Goal: Task Accomplishment & Management: Manage account settings

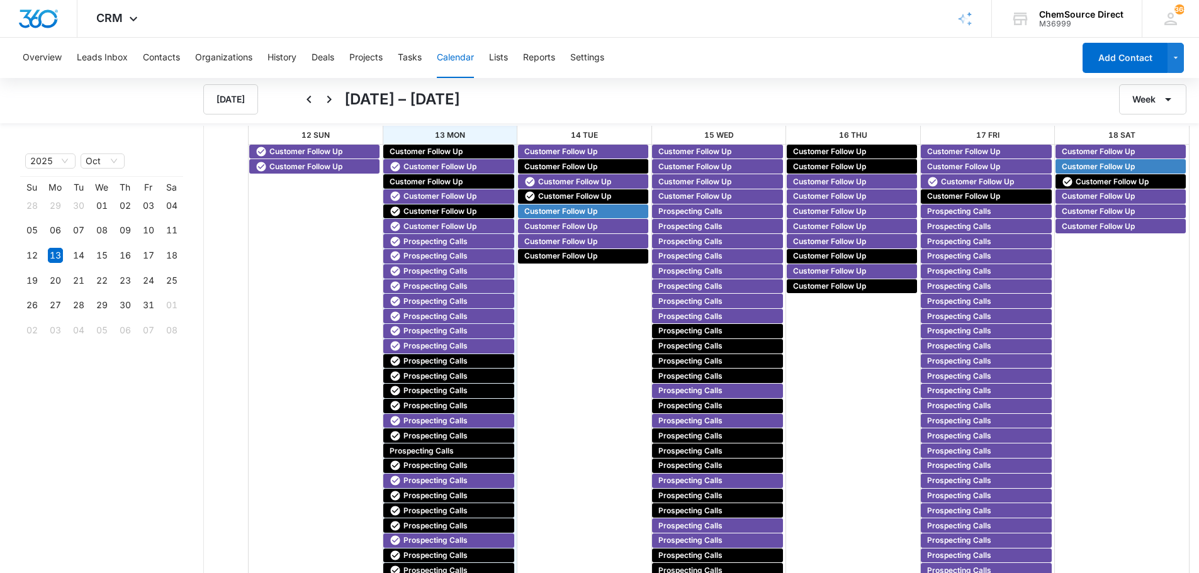
click at [552, 150] on span "Customer Follow Up" at bounding box center [560, 151] width 73 height 11
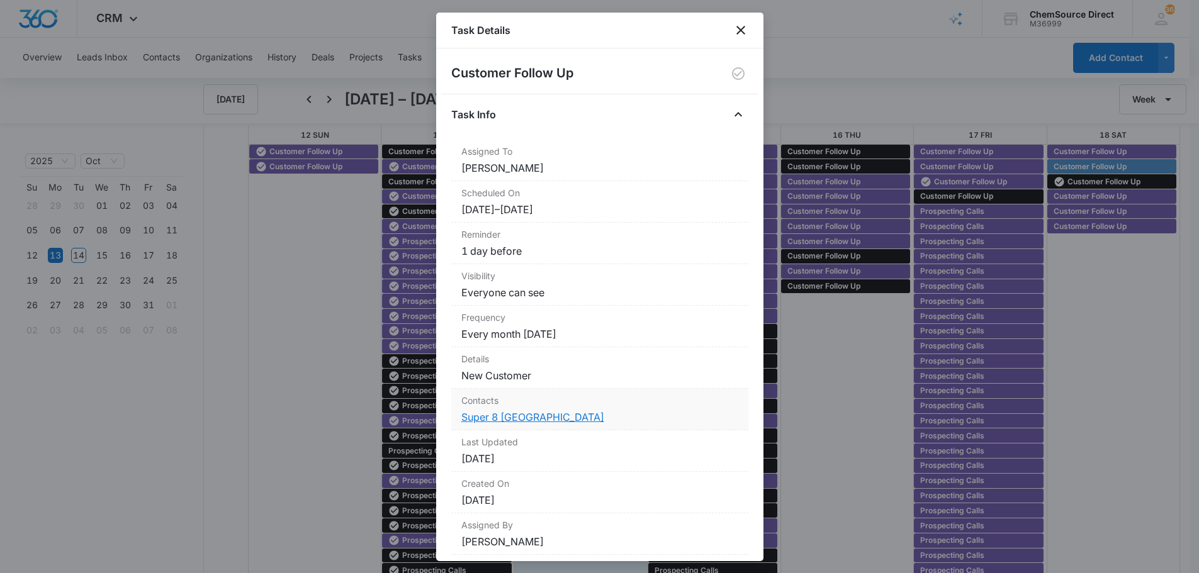
click at [492, 414] on link "Super 8 [GEOGRAPHIC_DATA]" at bounding box center [532, 417] width 143 height 13
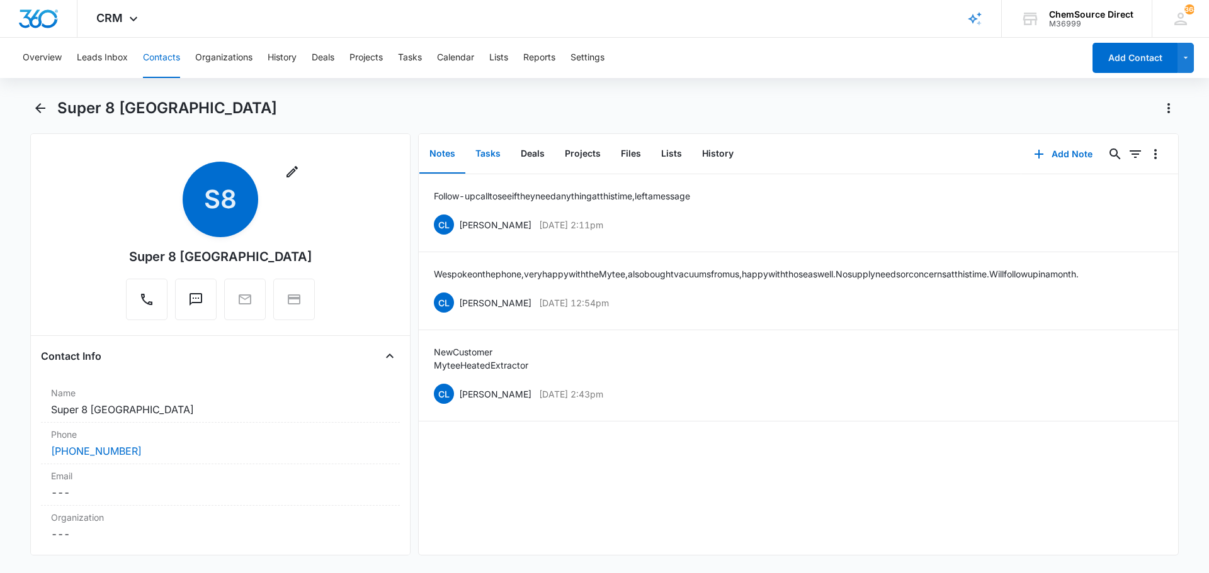
click at [493, 148] on button "Tasks" at bounding box center [487, 154] width 45 height 39
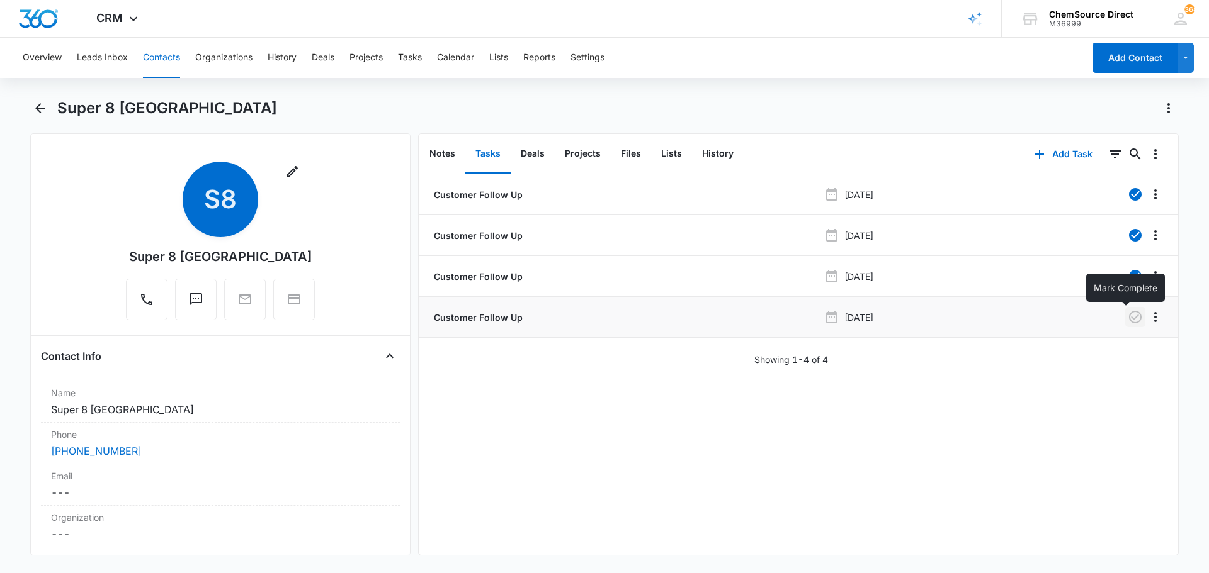
click at [1127, 316] on icon "button" at bounding box center [1134, 317] width 15 height 15
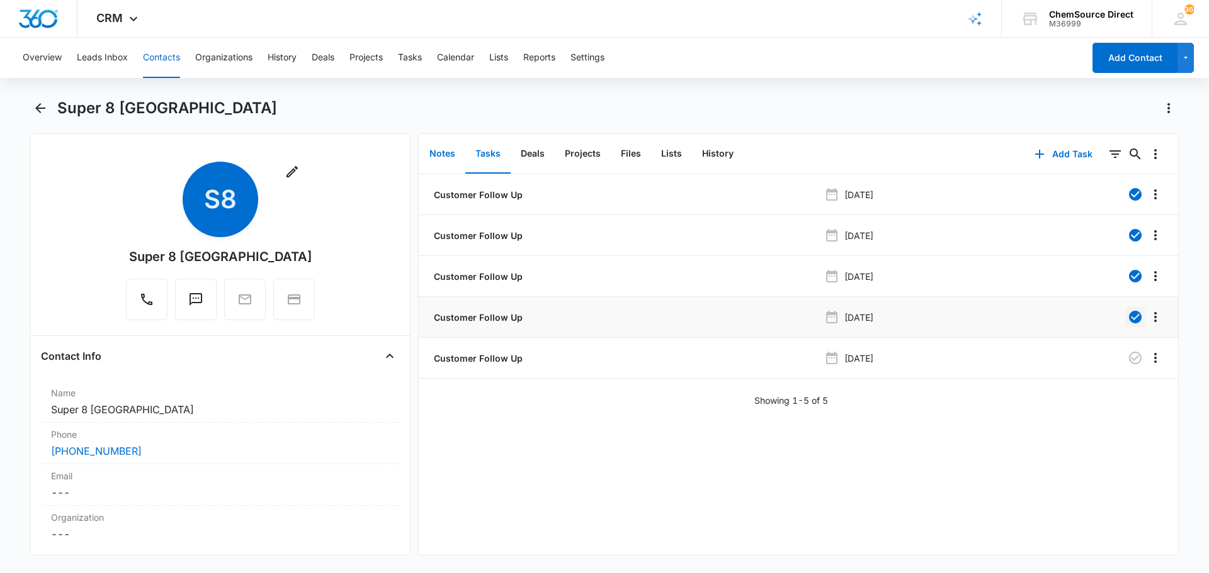
click at [449, 154] on button "Notes" at bounding box center [442, 154] width 46 height 39
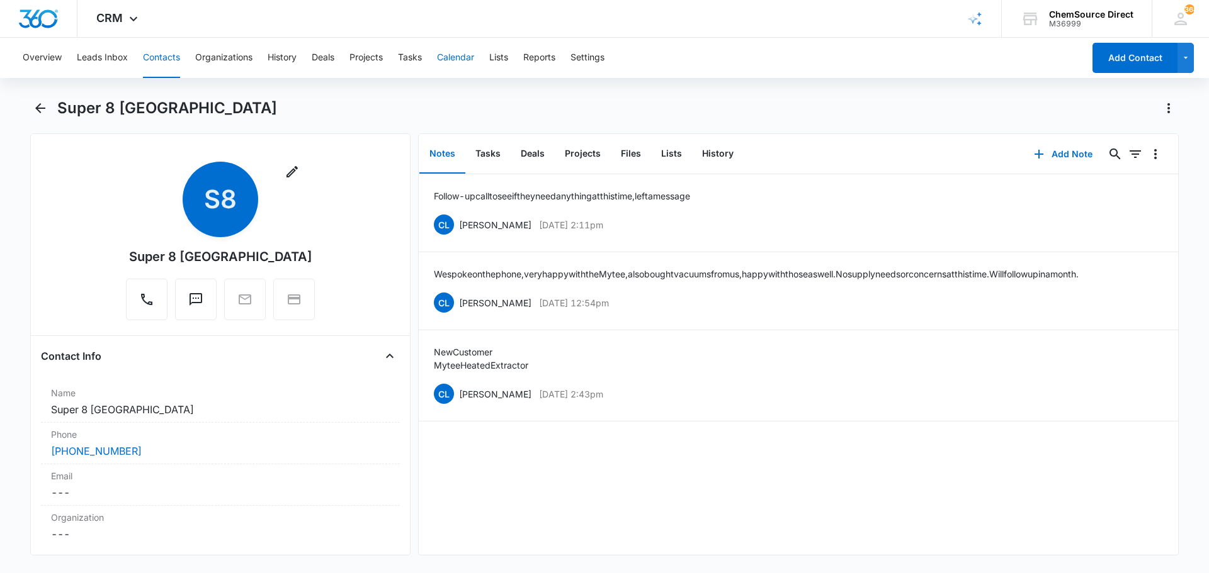
click at [459, 54] on button "Calendar" at bounding box center [455, 58] width 37 height 40
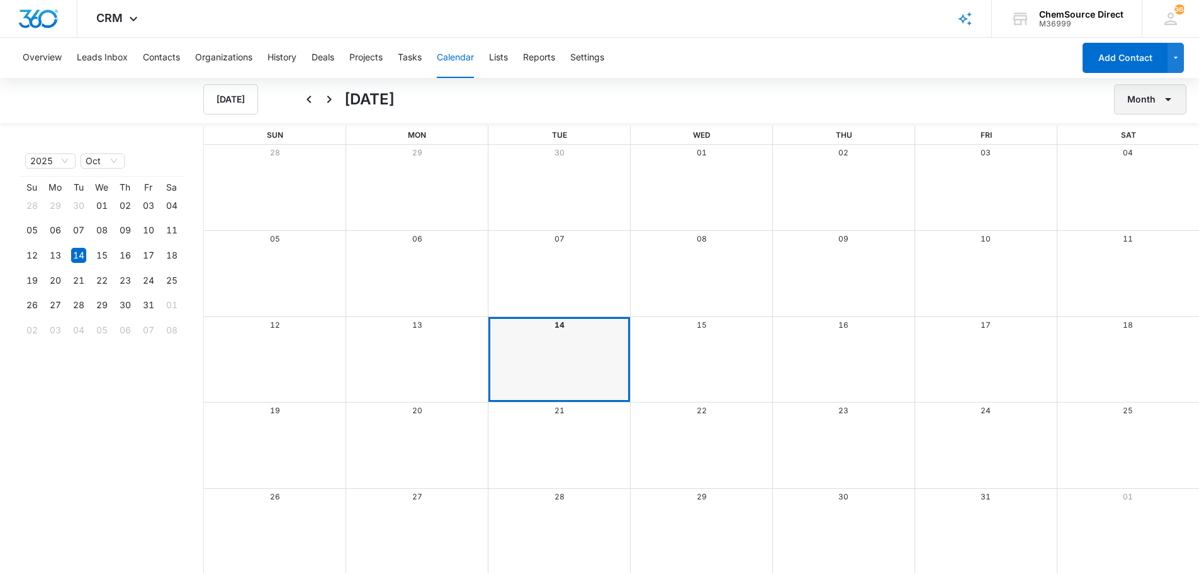
click at [1143, 96] on button "Month" at bounding box center [1150, 99] width 72 height 30
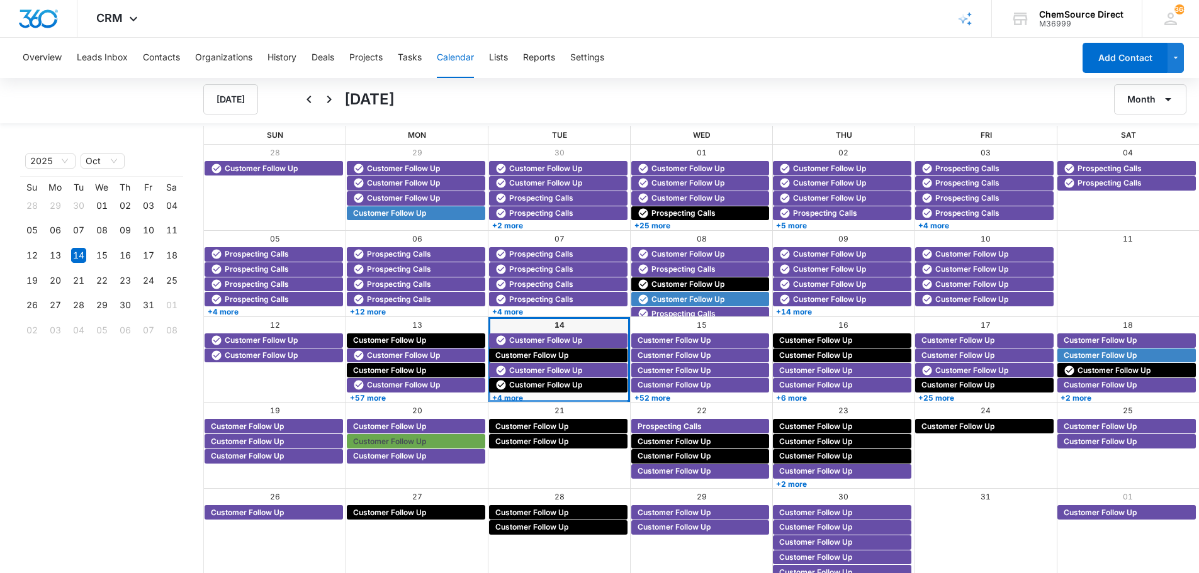
click at [1148, 81] on div "[DATE] [DATE] Month" at bounding box center [599, 100] width 1199 height 48
click at [1149, 98] on button "Month" at bounding box center [1150, 99] width 72 height 30
click at [1139, 160] on div "Week" at bounding box center [1147, 158] width 33 height 9
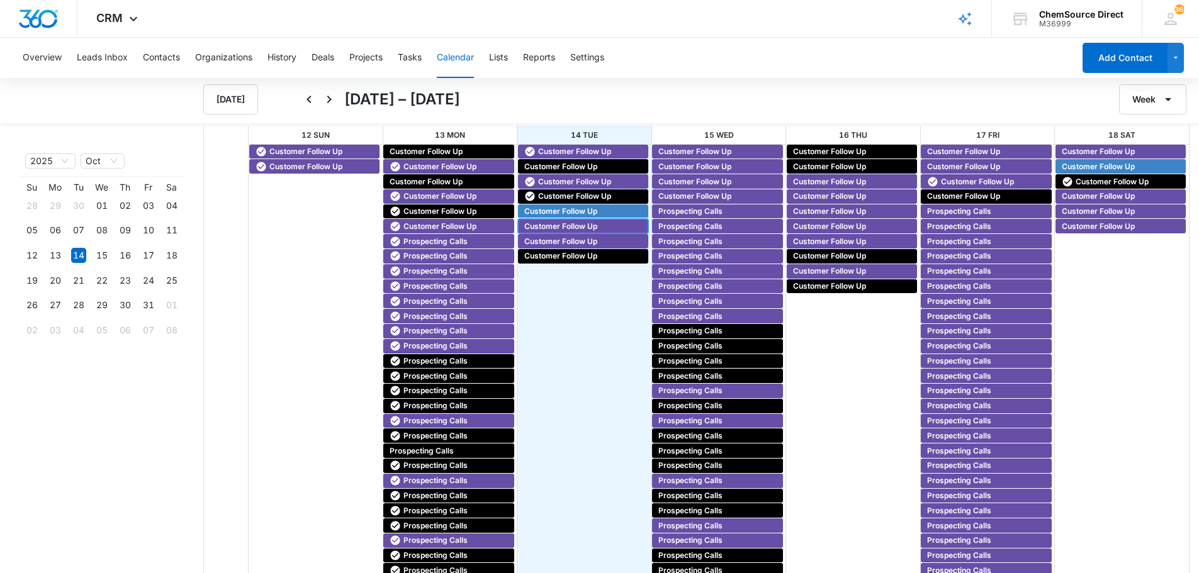
click at [540, 224] on span "Customer Follow Up" at bounding box center [560, 226] width 73 height 11
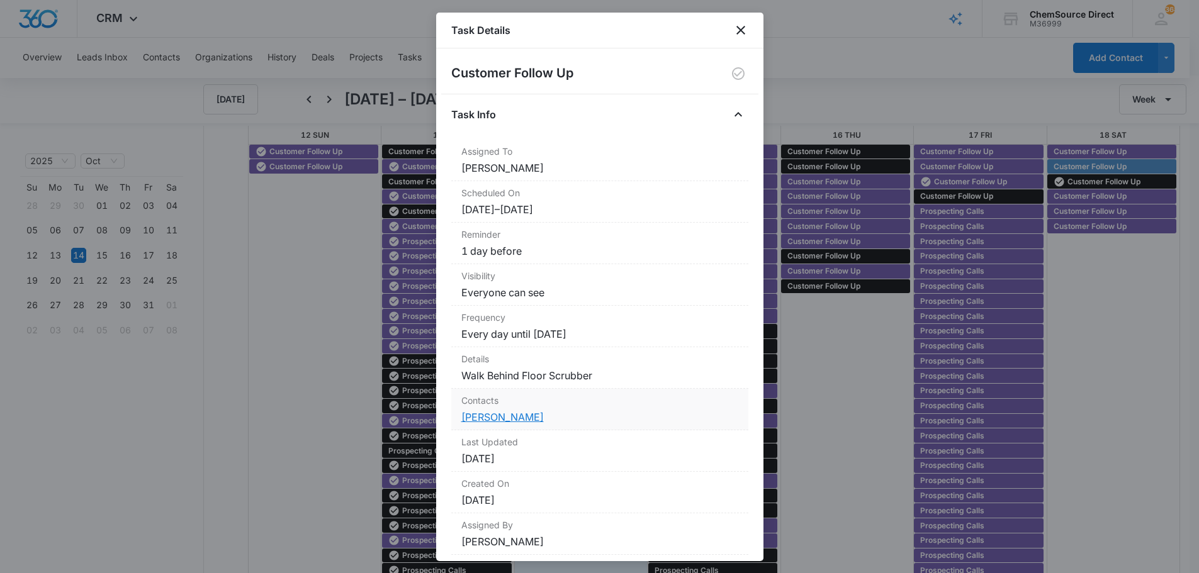
click at [482, 415] on link "[PERSON_NAME]" at bounding box center [502, 417] width 82 height 13
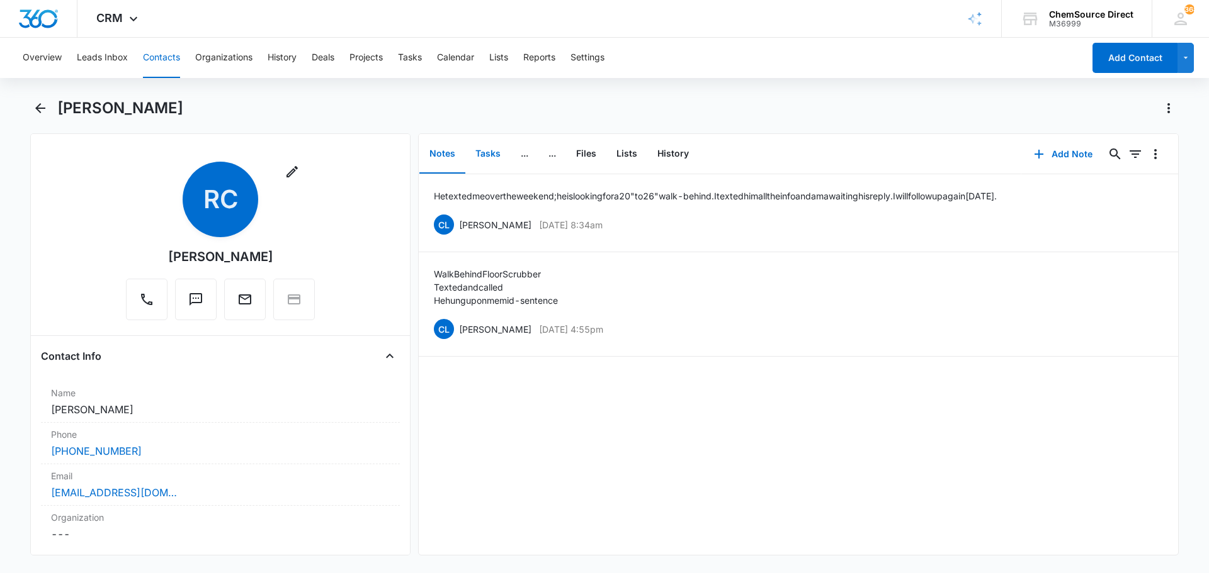
click at [485, 153] on button "Tasks" at bounding box center [487, 154] width 45 height 39
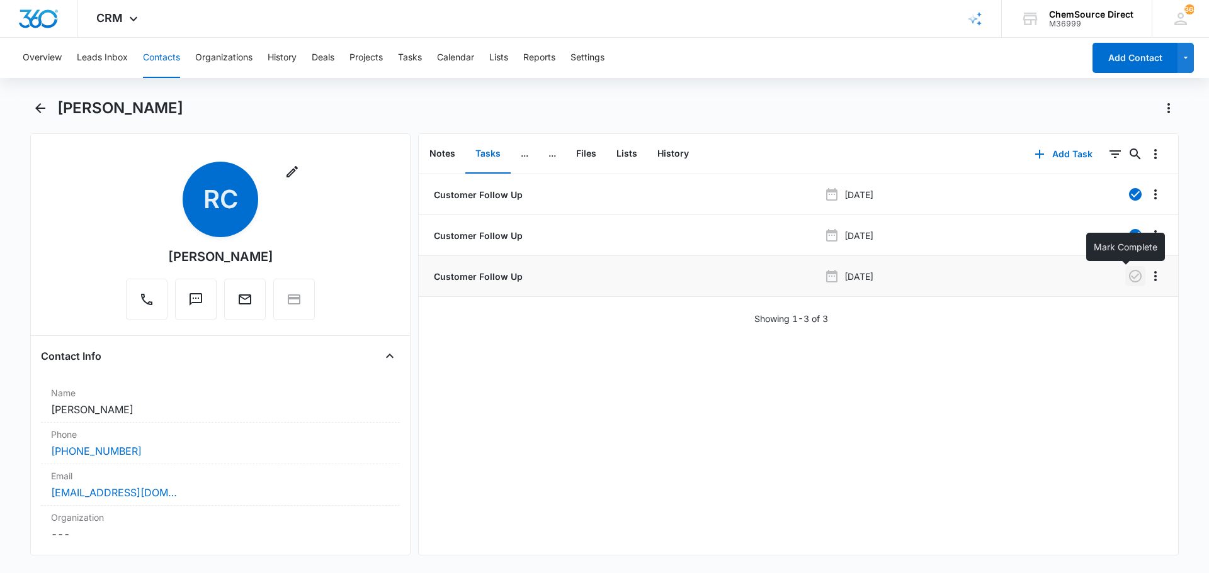
click at [1129, 276] on icon "button" at bounding box center [1135, 276] width 13 height 13
click at [439, 153] on button "Notes" at bounding box center [442, 154] width 46 height 39
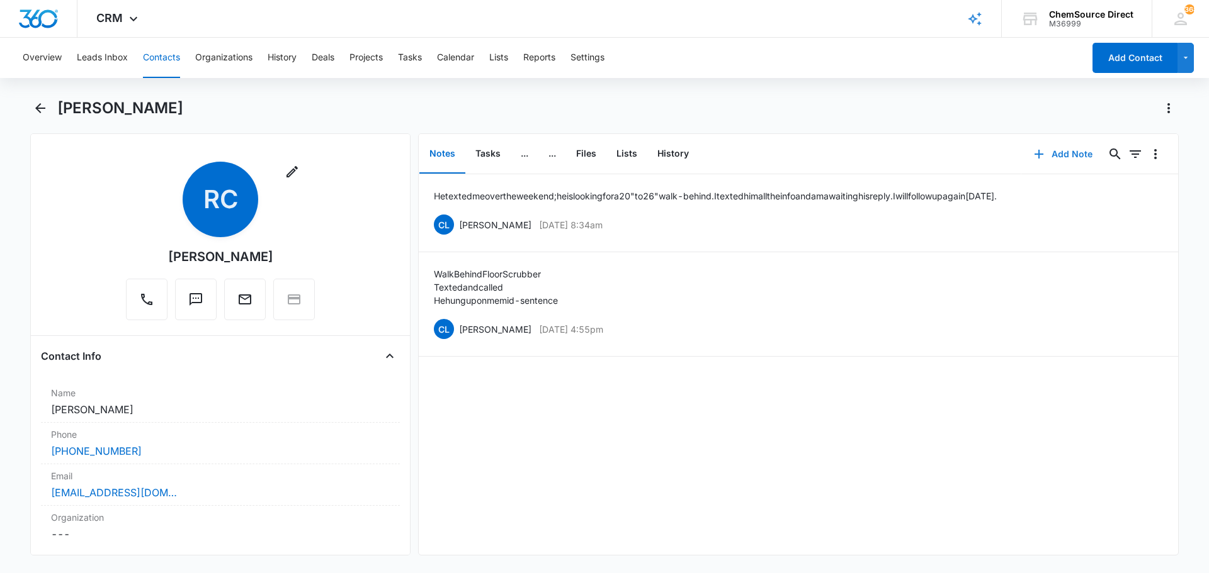
click at [1052, 150] on button "Add Note" at bounding box center [1063, 154] width 84 height 30
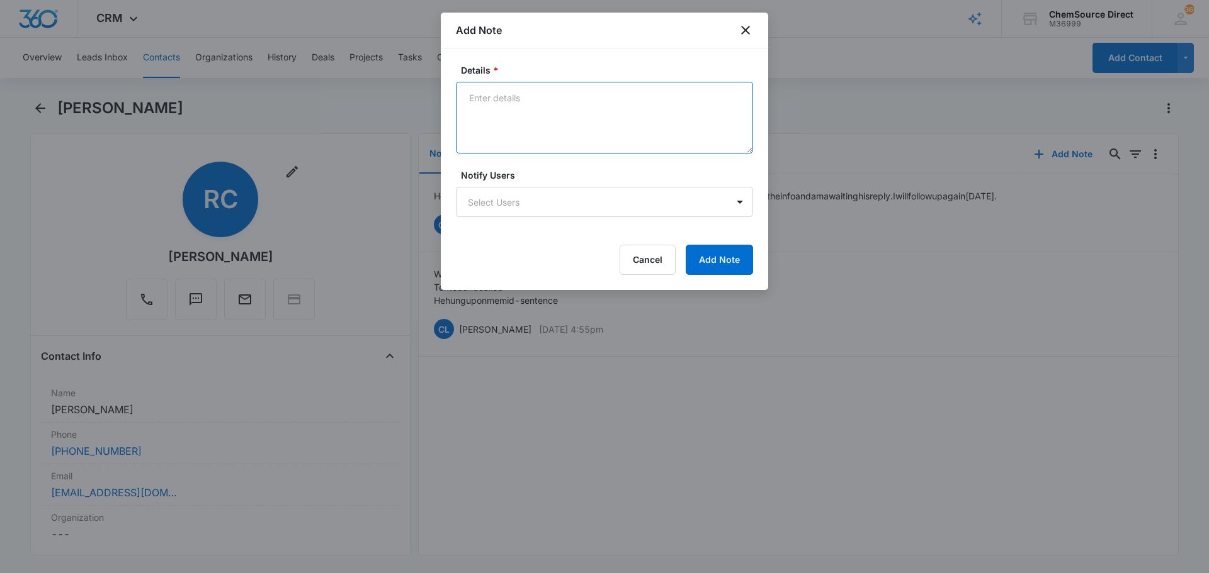
click at [524, 115] on textarea "Details *" at bounding box center [604, 118] width 297 height 72
type textarea "Reached out again, text and call no answer, left message"
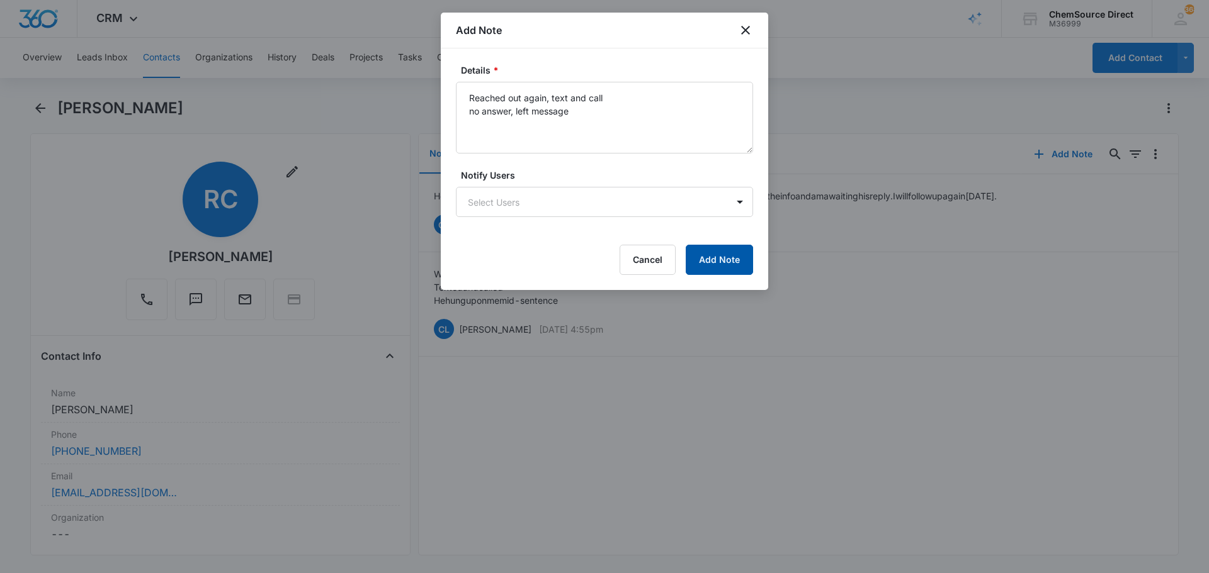
click at [716, 256] on button "Add Note" at bounding box center [718, 260] width 67 height 30
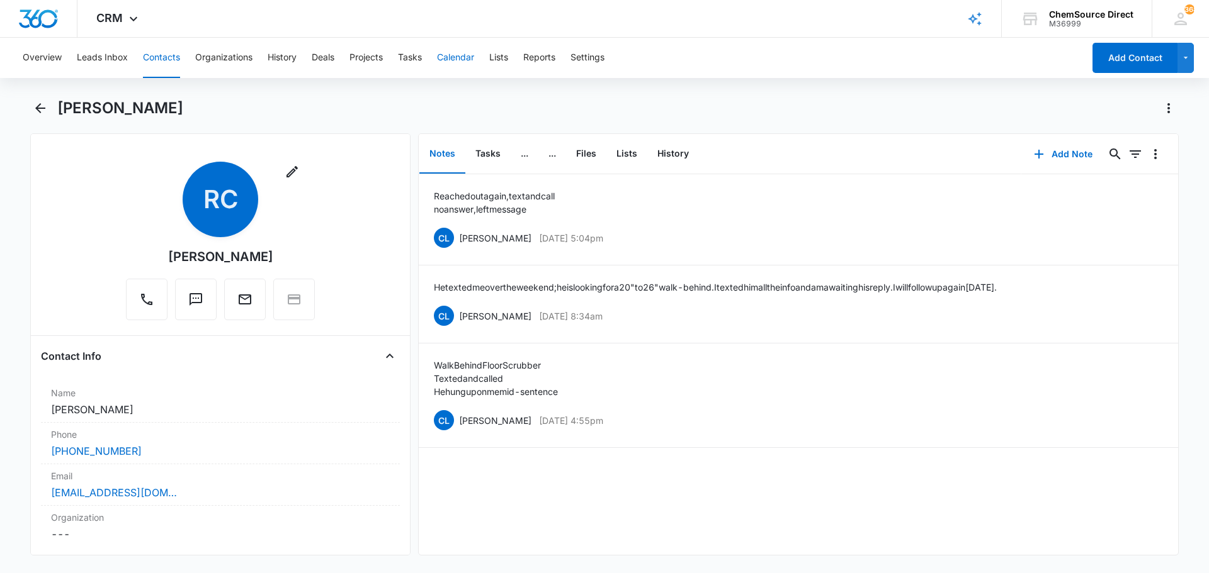
click at [469, 57] on button "Calendar" at bounding box center [455, 58] width 37 height 40
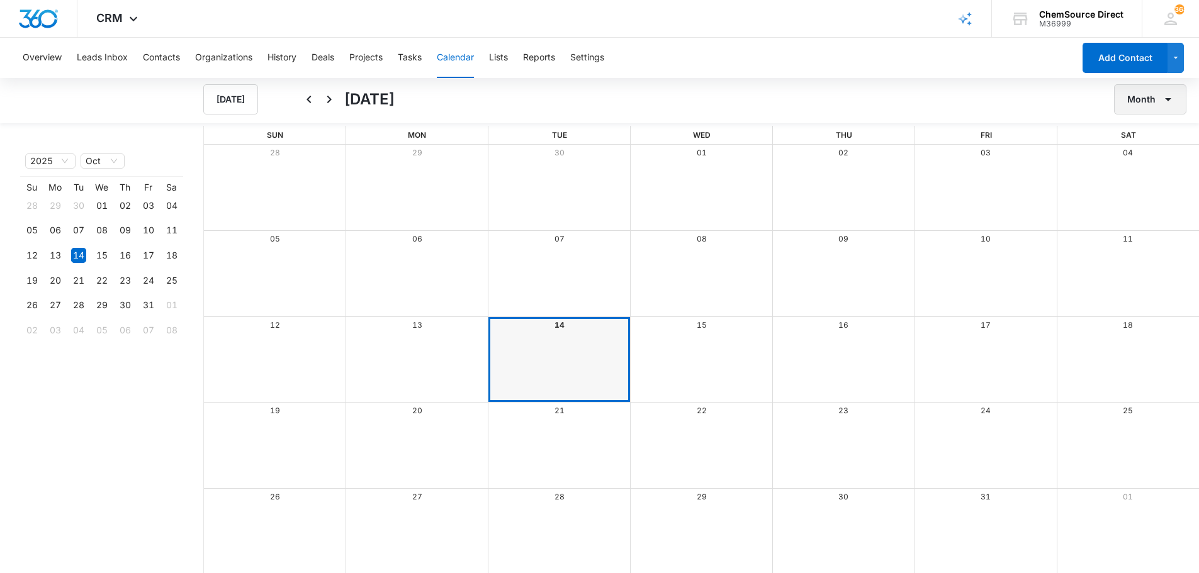
click at [1158, 98] on button "Month" at bounding box center [1150, 99] width 72 height 30
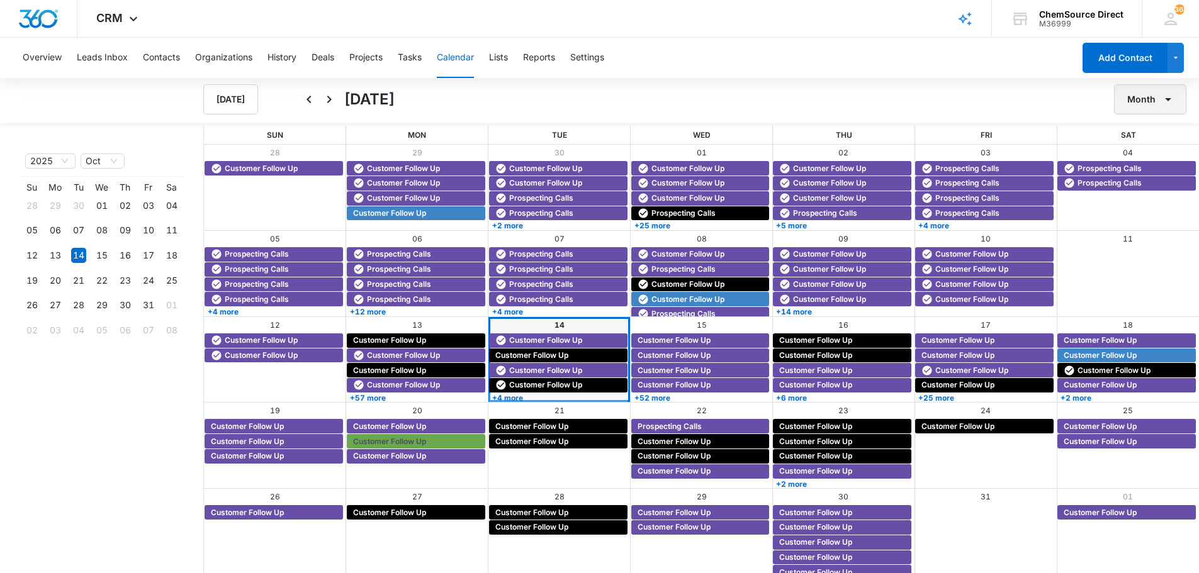
click at [1146, 103] on button "Month" at bounding box center [1150, 99] width 72 height 30
click at [1140, 157] on div "Week" at bounding box center [1147, 158] width 33 height 9
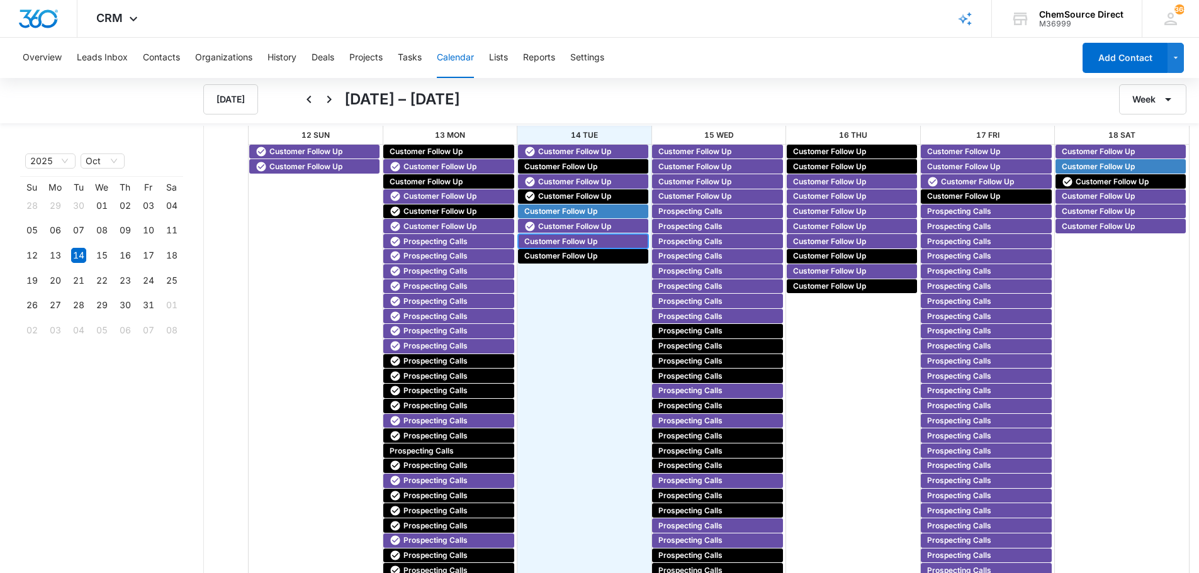
click at [547, 240] on span "Customer Follow Up" at bounding box center [560, 241] width 73 height 11
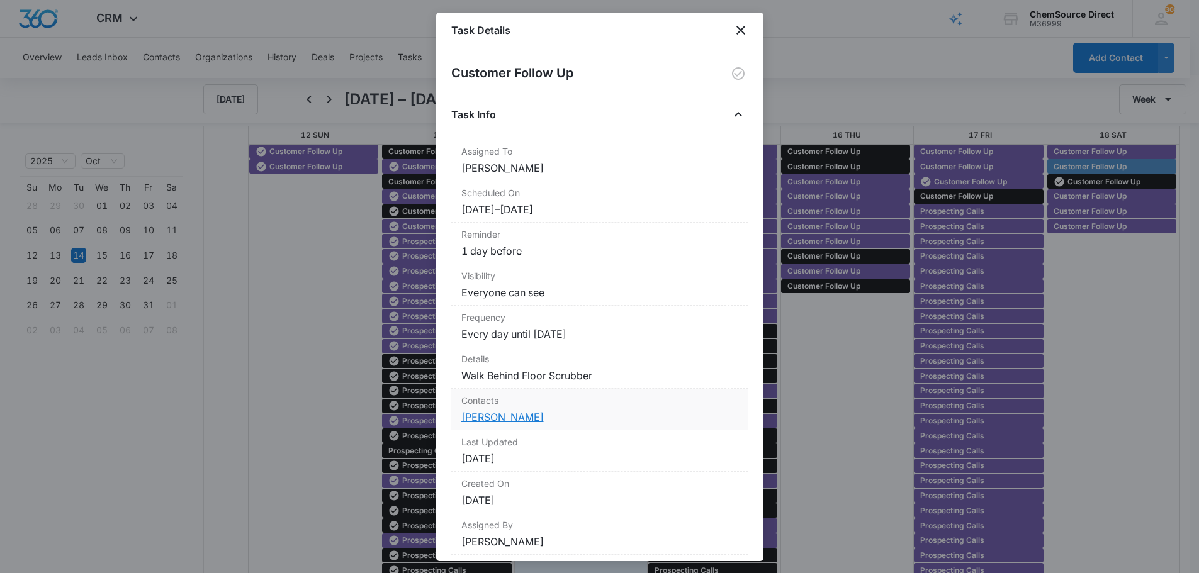
click at [483, 415] on link "[PERSON_NAME]" at bounding box center [502, 417] width 82 height 13
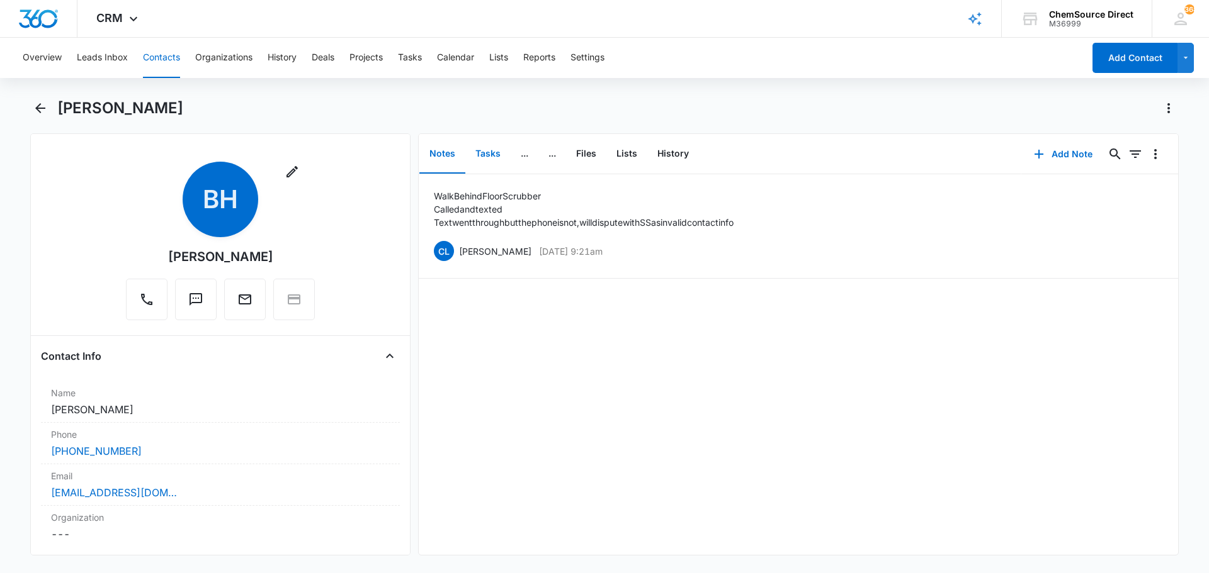
click at [483, 150] on button "Tasks" at bounding box center [487, 154] width 45 height 39
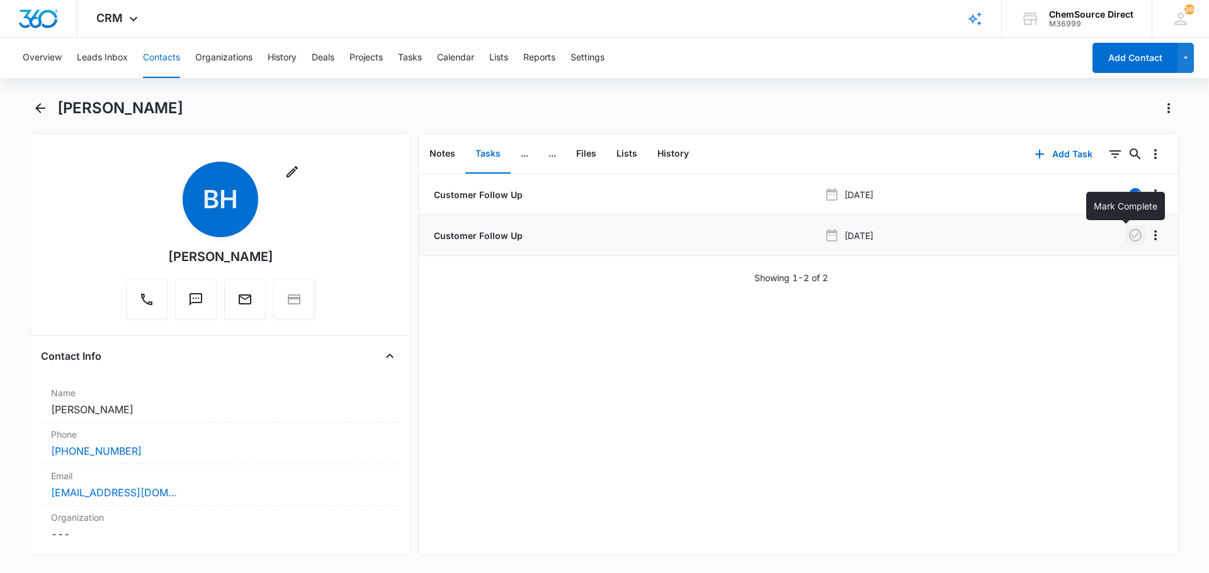
click at [1127, 235] on icon "button" at bounding box center [1134, 235] width 15 height 15
click at [437, 151] on button "Notes" at bounding box center [442, 154] width 46 height 39
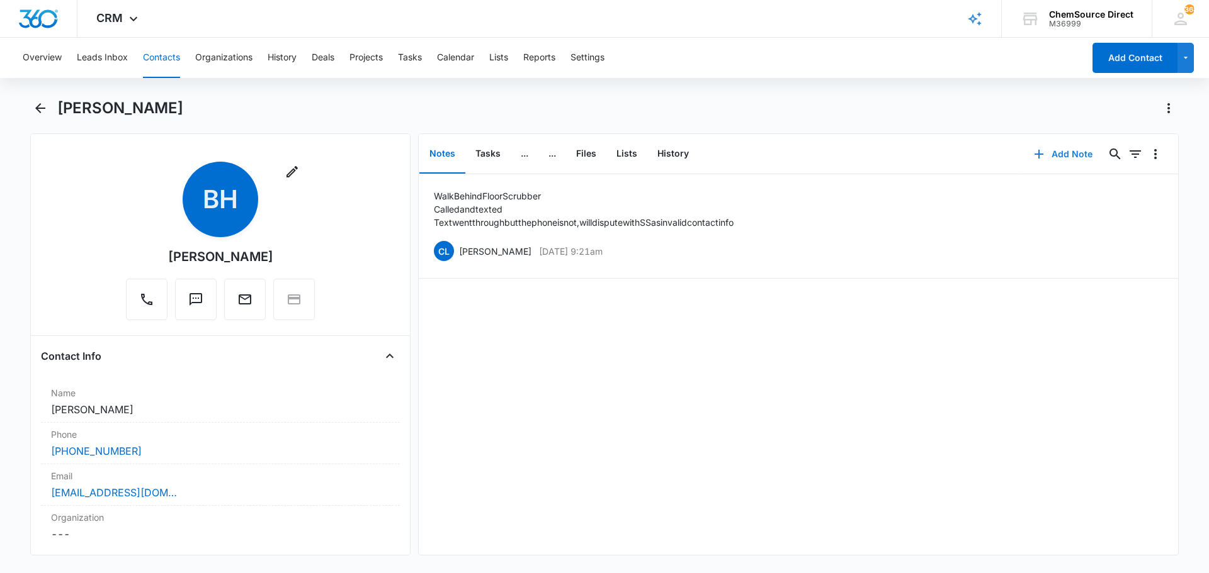
click at [1067, 151] on button "Add Note" at bounding box center [1063, 154] width 84 height 30
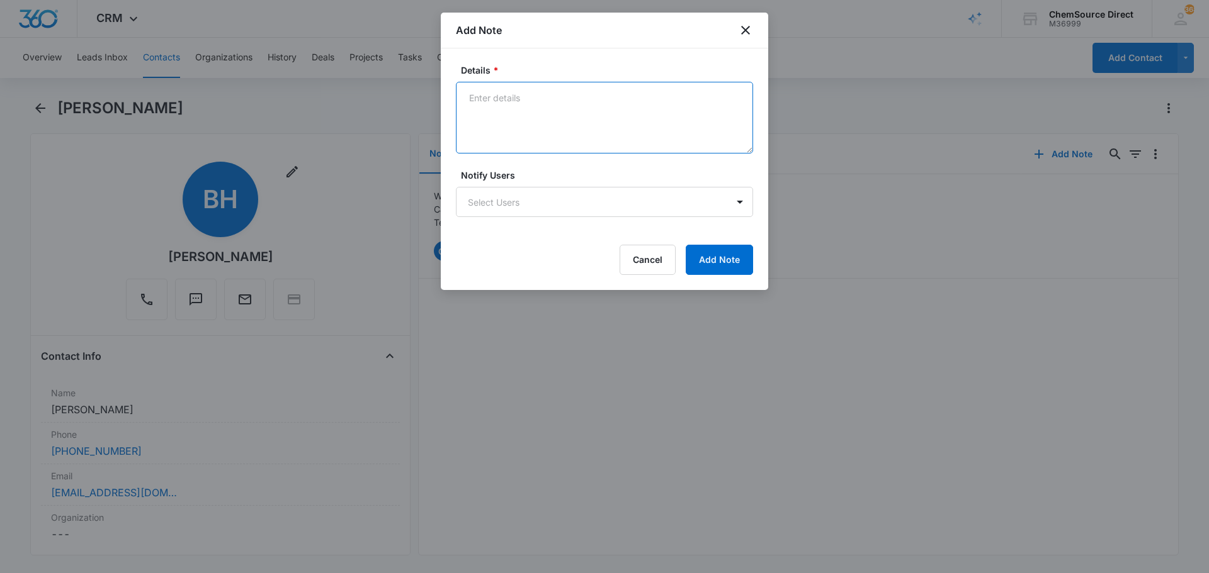
click at [530, 116] on textarea "Details *" at bounding box center [604, 118] width 297 height 72
type textarea "texted again, but still can't get through on the phone"
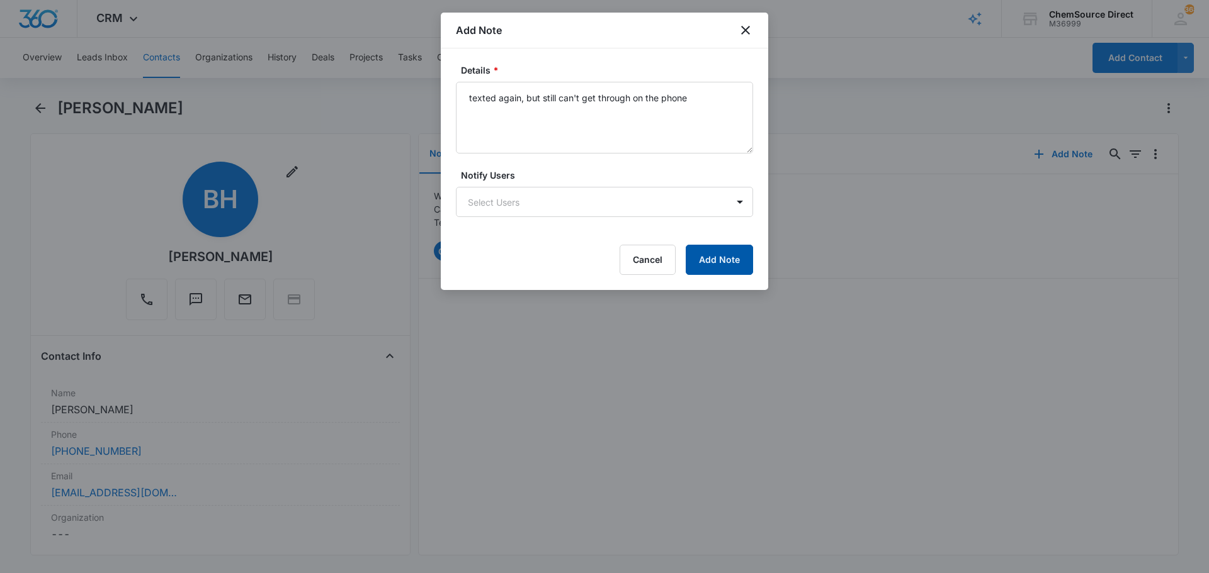
click at [721, 262] on button "Add Note" at bounding box center [718, 260] width 67 height 30
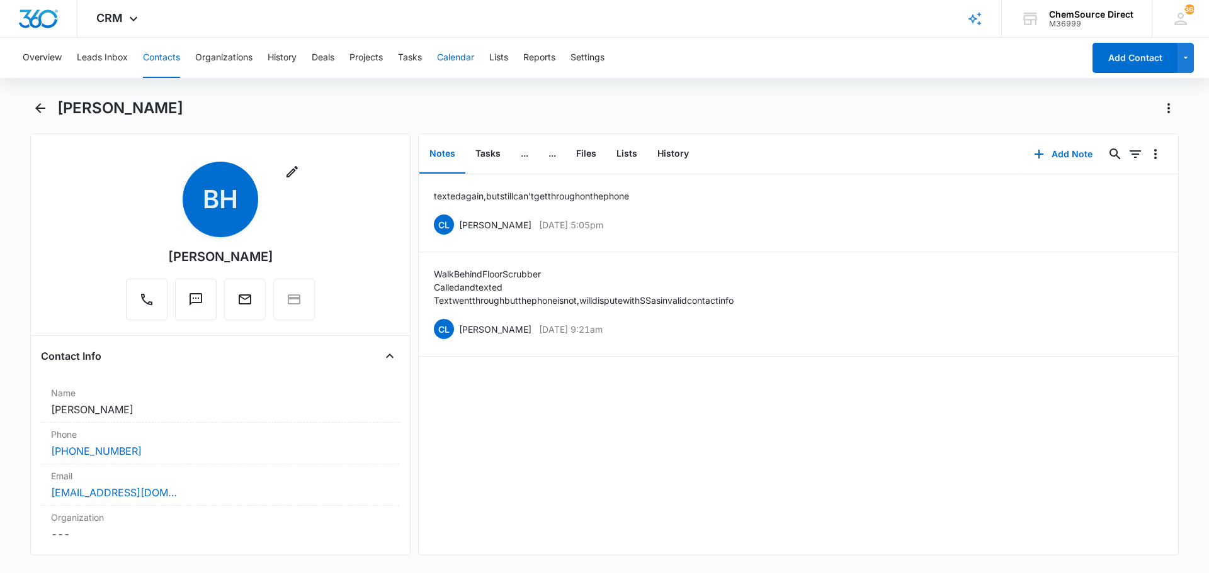
click at [451, 59] on button "Calendar" at bounding box center [455, 58] width 37 height 40
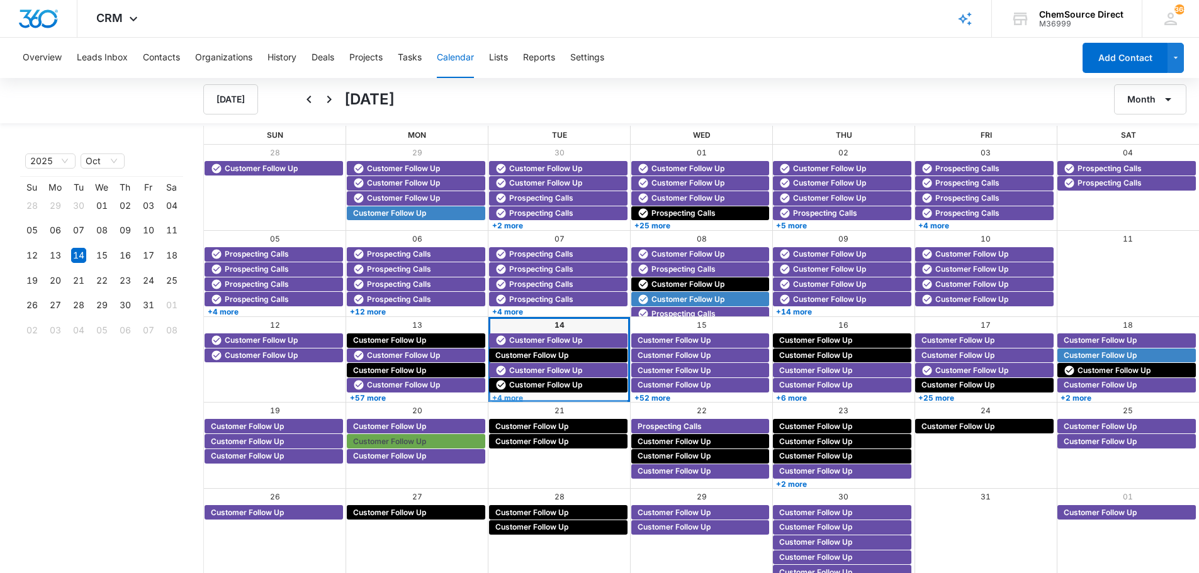
click at [509, 397] on link "+4 more" at bounding box center [558, 397] width 138 height 9
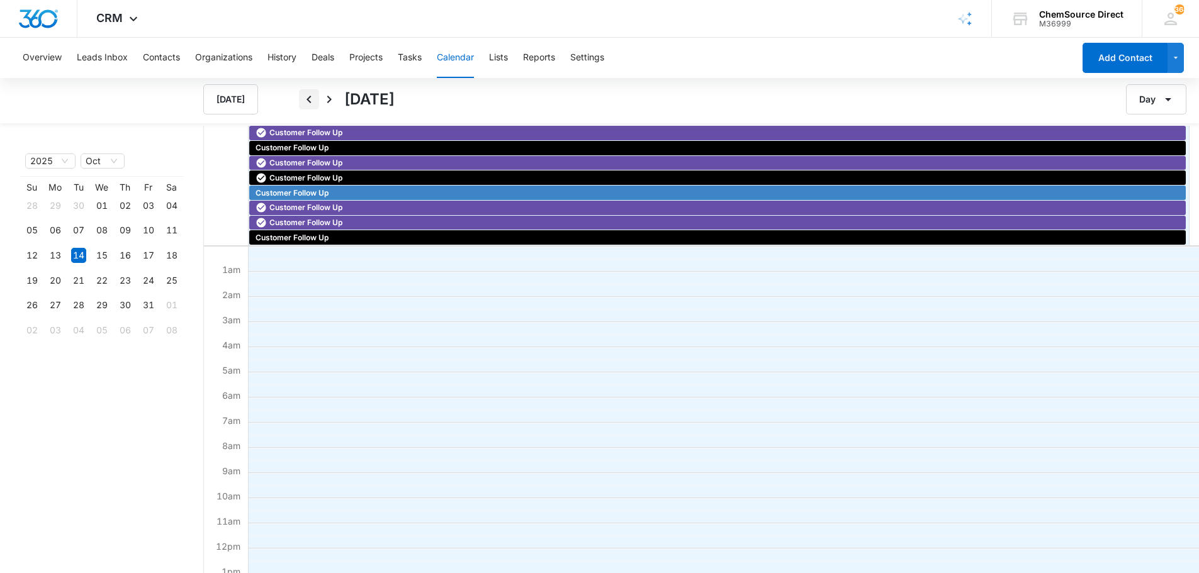
click at [314, 101] on icon "Back" at bounding box center [309, 99] width 15 height 15
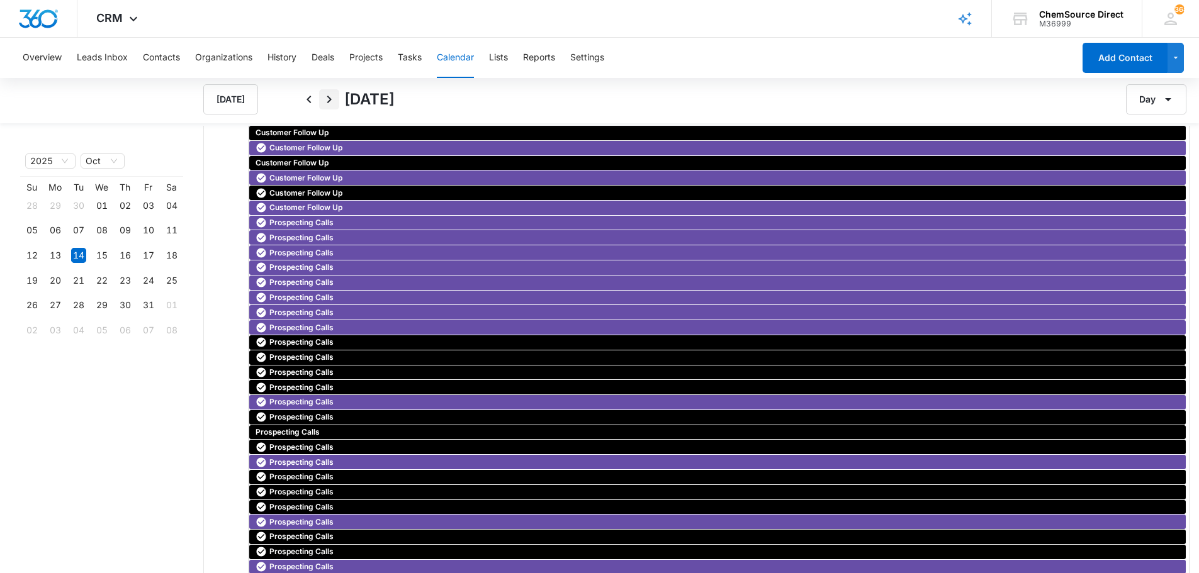
click at [330, 98] on icon "Next" at bounding box center [329, 100] width 4 height 8
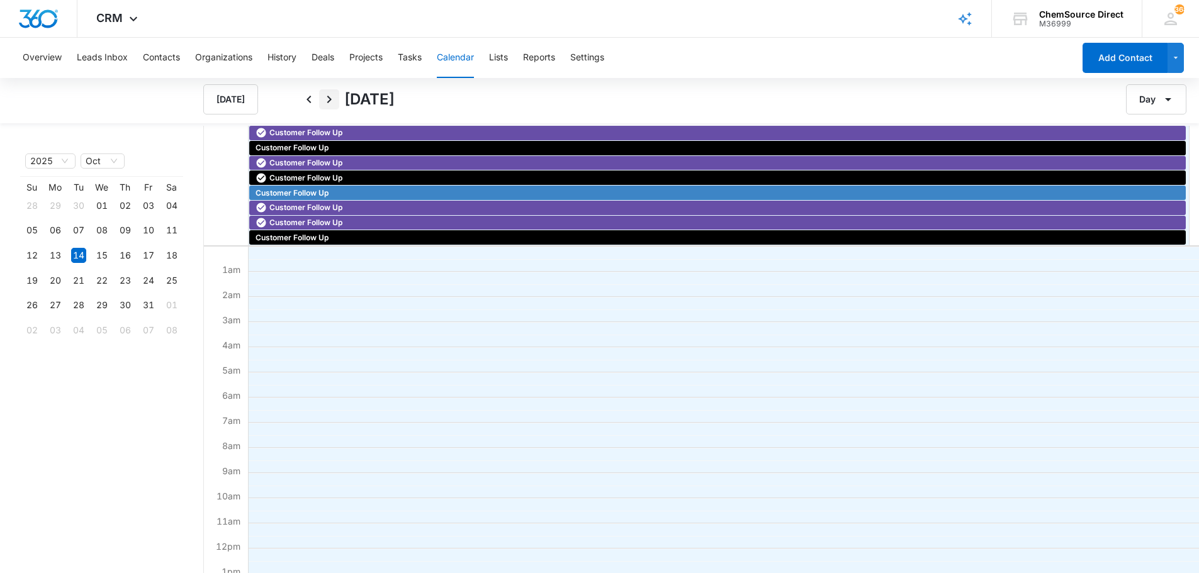
click at [330, 101] on icon "Next" at bounding box center [329, 99] width 15 height 15
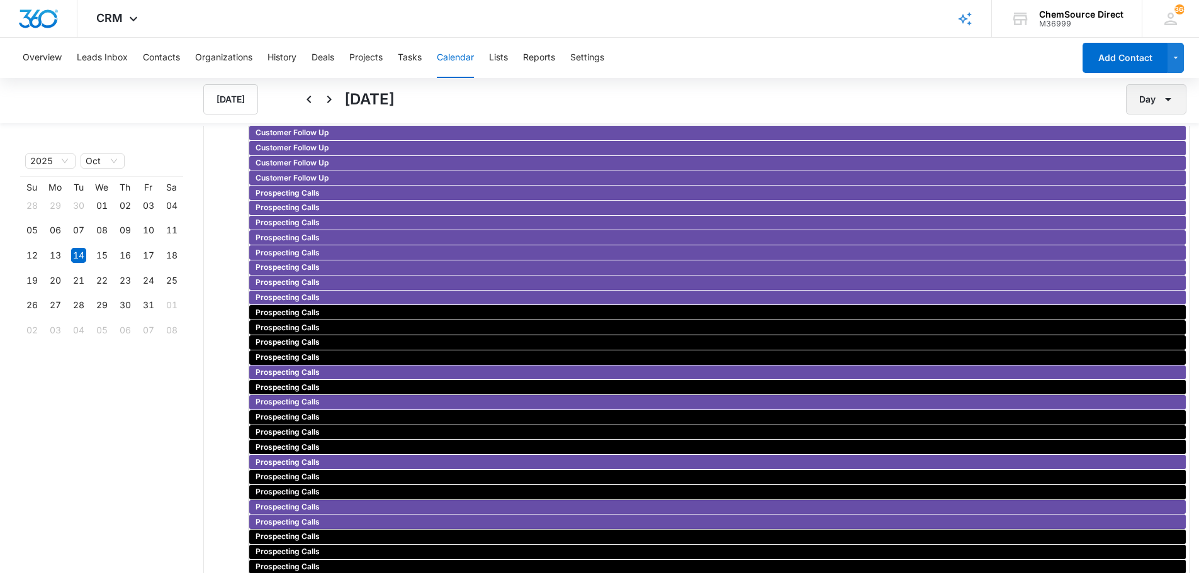
click at [1146, 96] on button "Day" at bounding box center [1156, 99] width 60 height 30
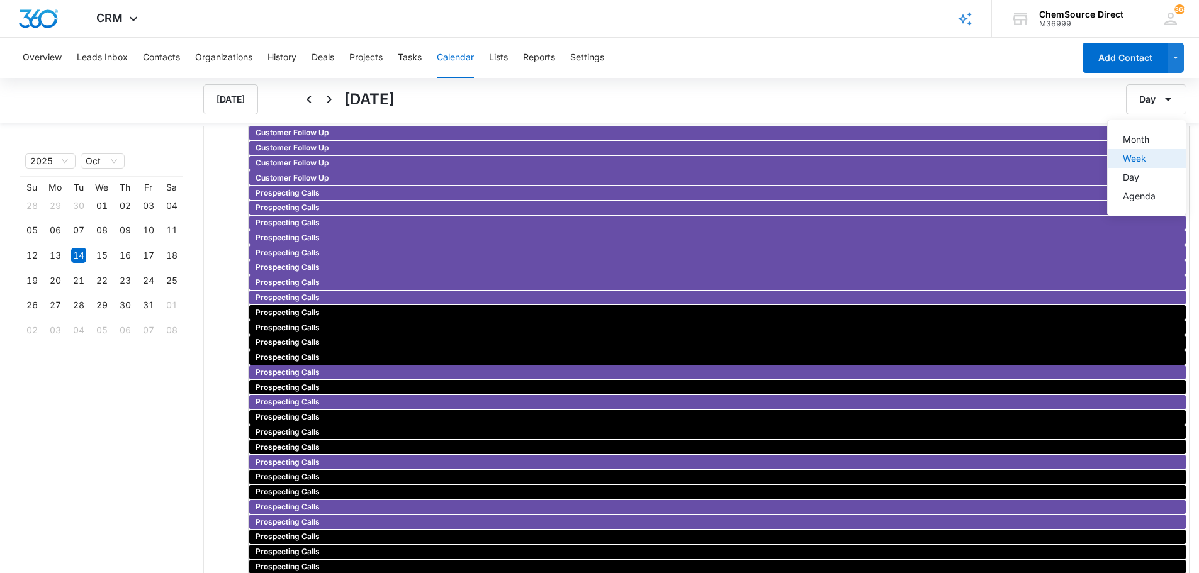
click at [1139, 154] on div "Week" at bounding box center [1139, 158] width 33 height 9
